Goal: Participate in discussion: Engage in conversation with other users on a specific topic

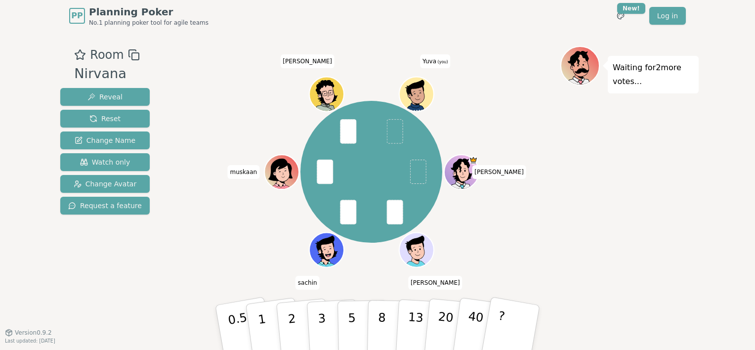
click at [395, 126] on span at bounding box center [394, 131] width 16 height 24
click at [289, 313] on p "2" at bounding box center [293, 329] width 13 height 54
click at [301, 328] on button "2" at bounding box center [303, 328] width 56 height 79
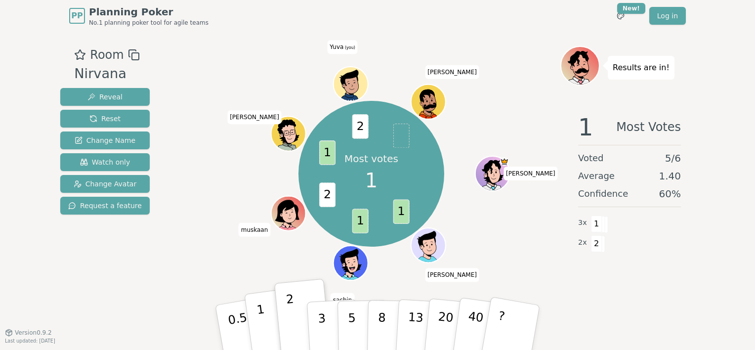
click at [263, 320] on p "1" at bounding box center [263, 329] width 15 height 54
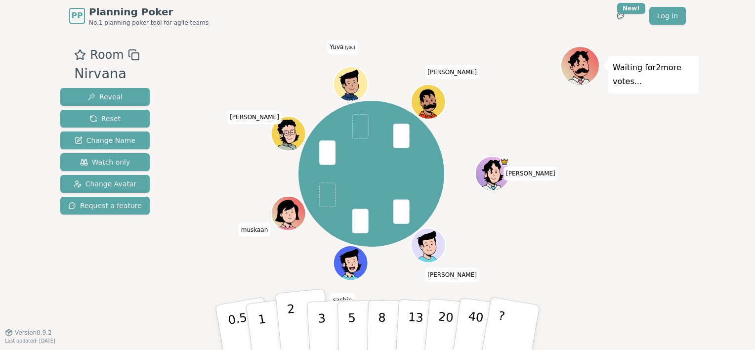
click at [296, 324] on button "2" at bounding box center [303, 328] width 56 height 79
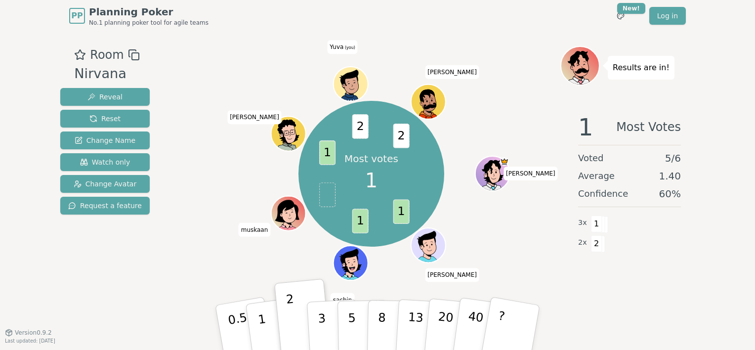
click at [538, 236] on div "Most votes 1 1 1 1 2 2 [PERSON_NAME] sachin [PERSON_NAME] Yuva (you) [PERSON_NA…" at bounding box center [371, 174] width 378 height 220
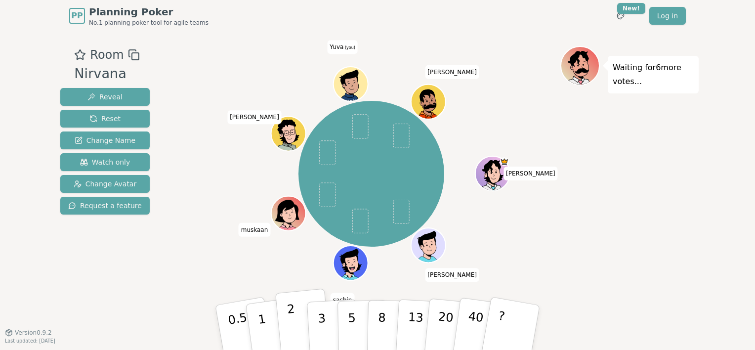
click at [297, 329] on button "2" at bounding box center [303, 328] width 56 height 79
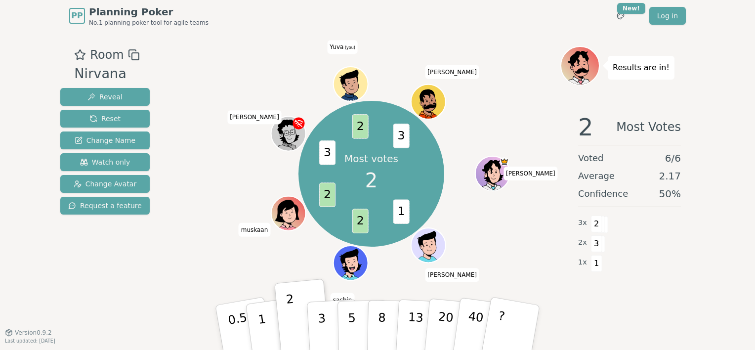
click at [348, 83] on icon at bounding box center [352, 84] width 34 height 4
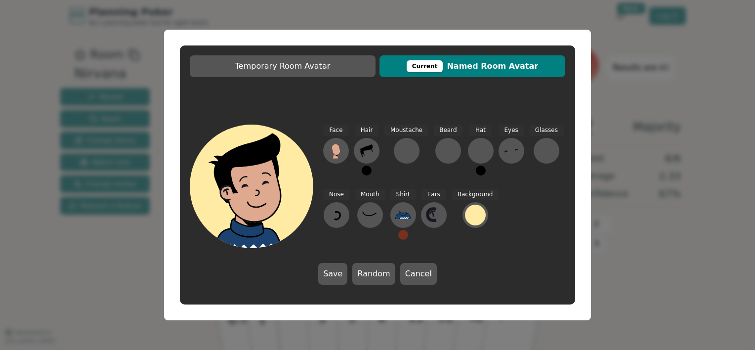
click at [633, 114] on div "Temporary Room Avatar Current Named Room Avatar Face Hair Moustache Beard Hat E…" at bounding box center [377, 175] width 755 height 350
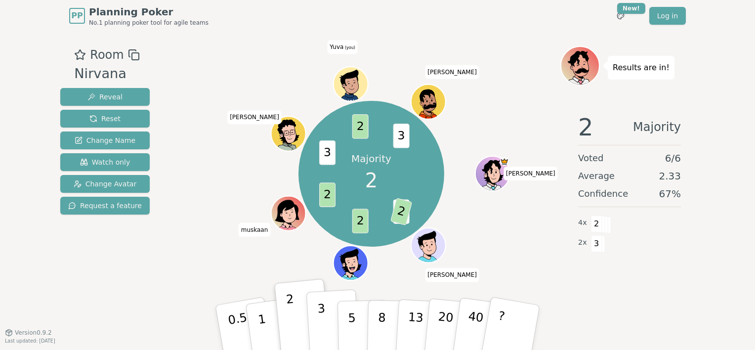
click at [332, 324] on button "3" at bounding box center [333, 327] width 54 height 77
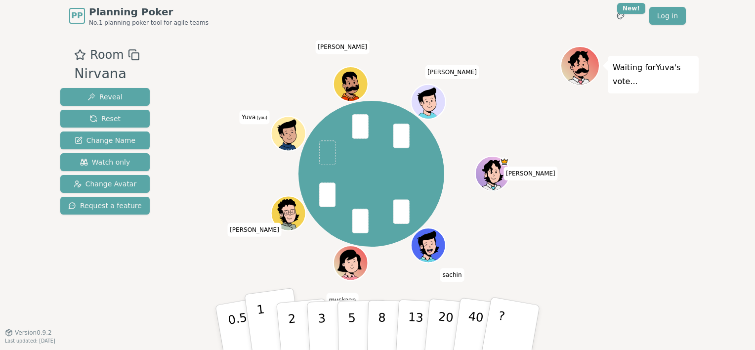
click at [271, 325] on button "1" at bounding box center [273, 328] width 59 height 80
click at [285, 331] on button "2" at bounding box center [303, 328] width 56 height 79
